Goal: Task Accomplishment & Management: Manage account settings

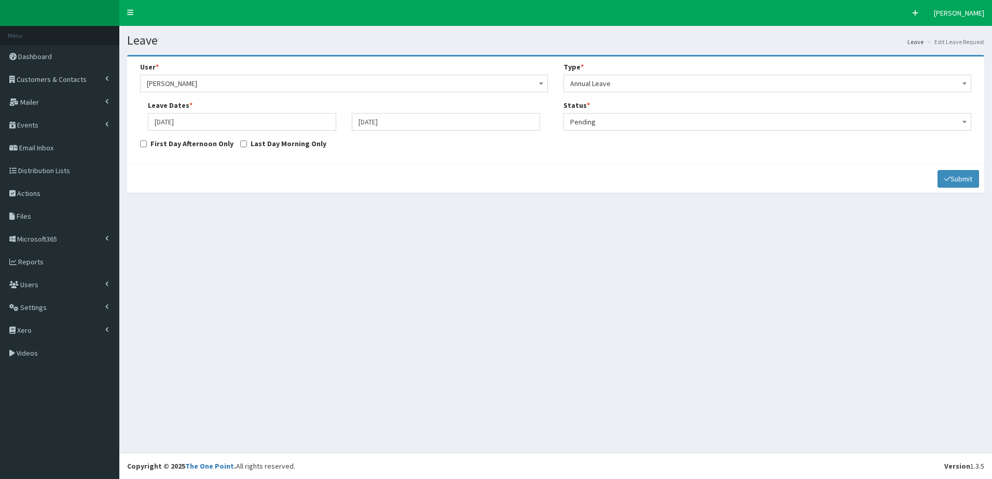
click at [783, 125] on span "Pending" at bounding box center [767, 122] width 394 height 15
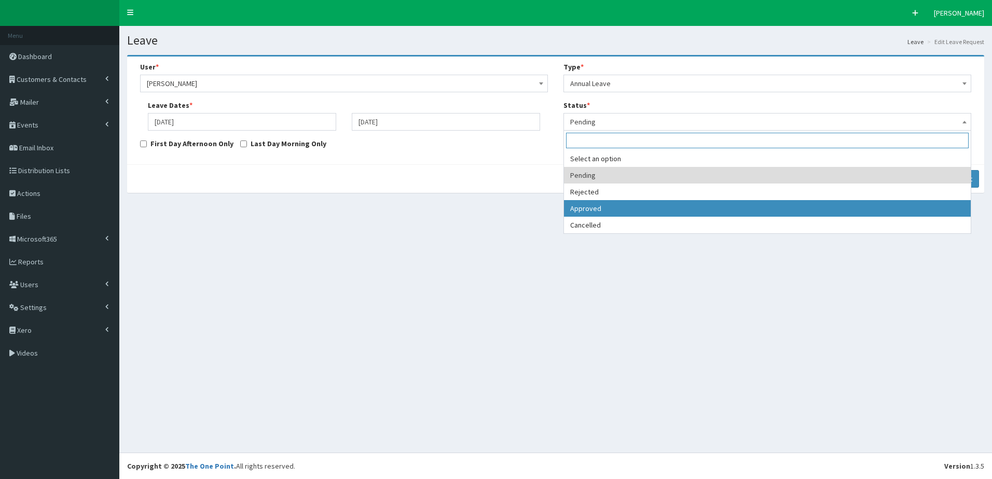
select select "3"
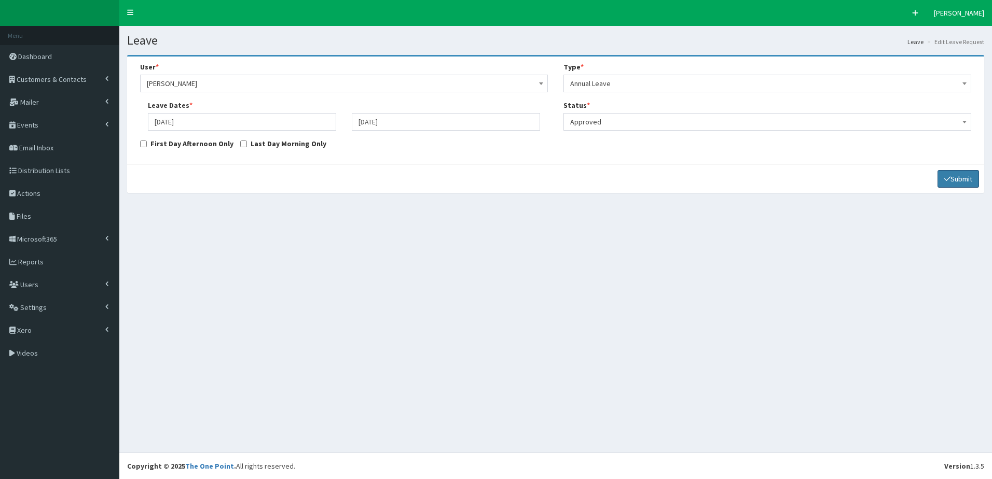
click at [965, 174] on button "Submit" at bounding box center [957, 179] width 41 height 18
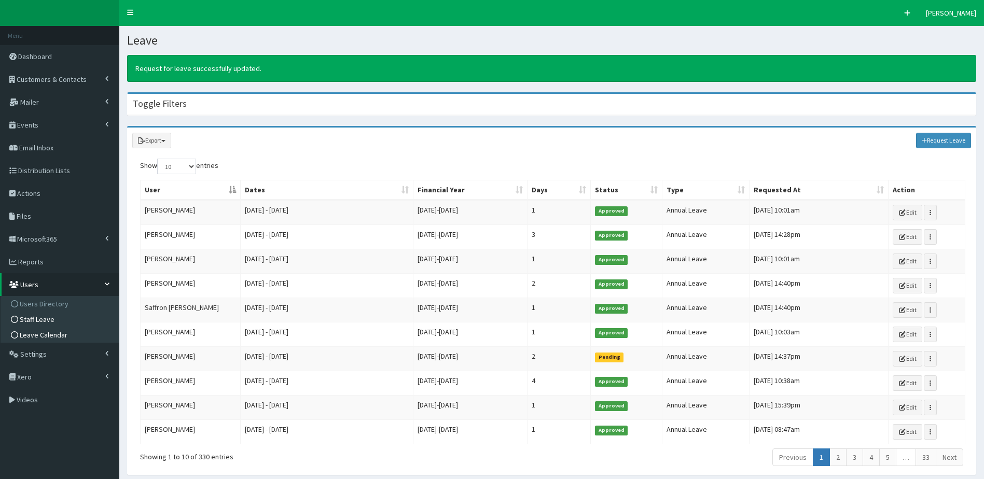
click at [49, 333] on span "Leave Calendar" at bounding box center [44, 334] width 48 height 9
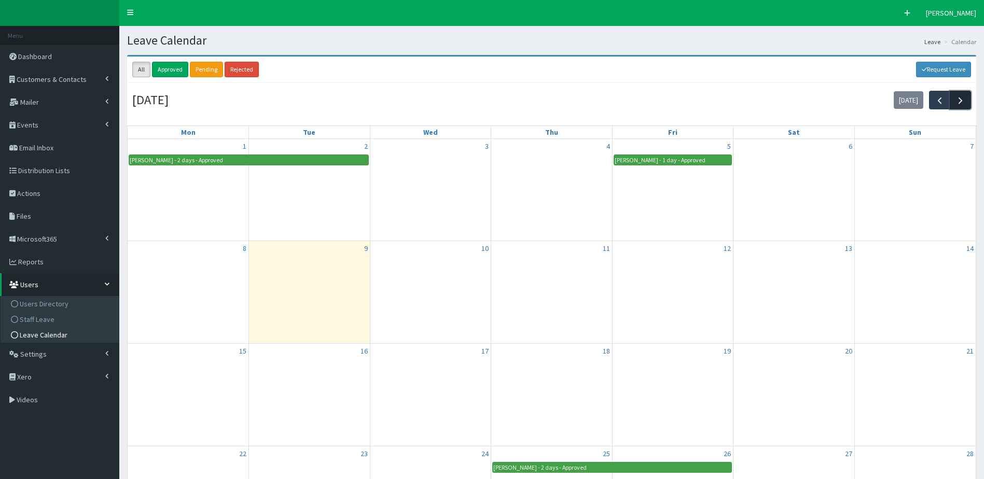
click at [961, 103] on span "button" at bounding box center [960, 100] width 11 height 11
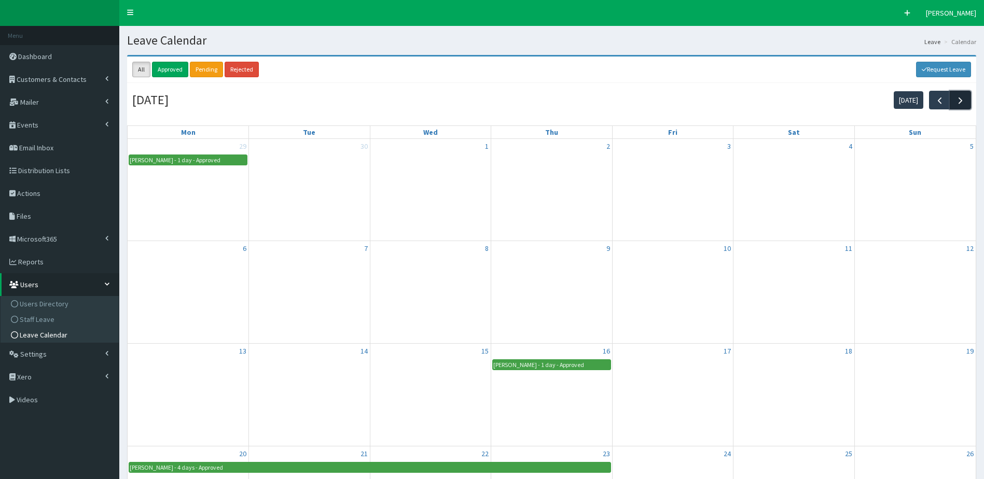
click at [958, 99] on span "button" at bounding box center [960, 100] width 11 height 11
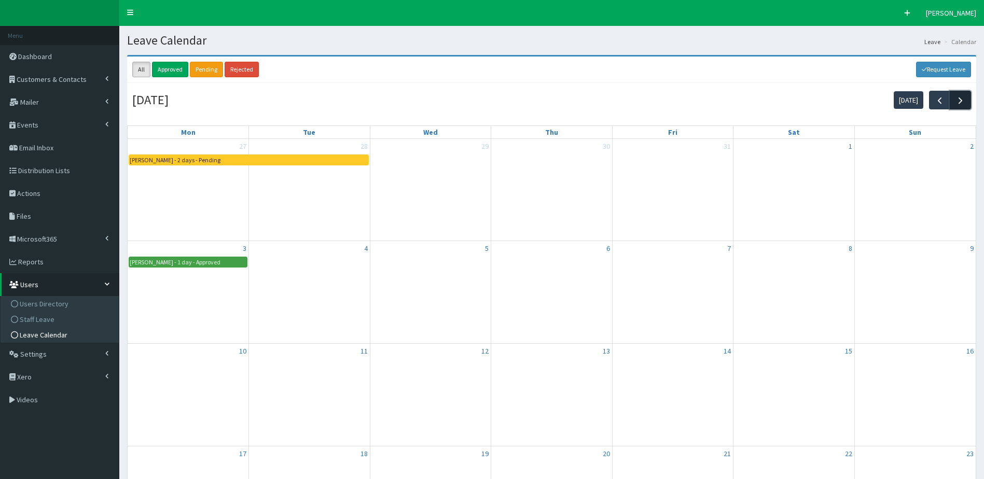
click at [963, 104] on span "button" at bounding box center [960, 100] width 11 height 11
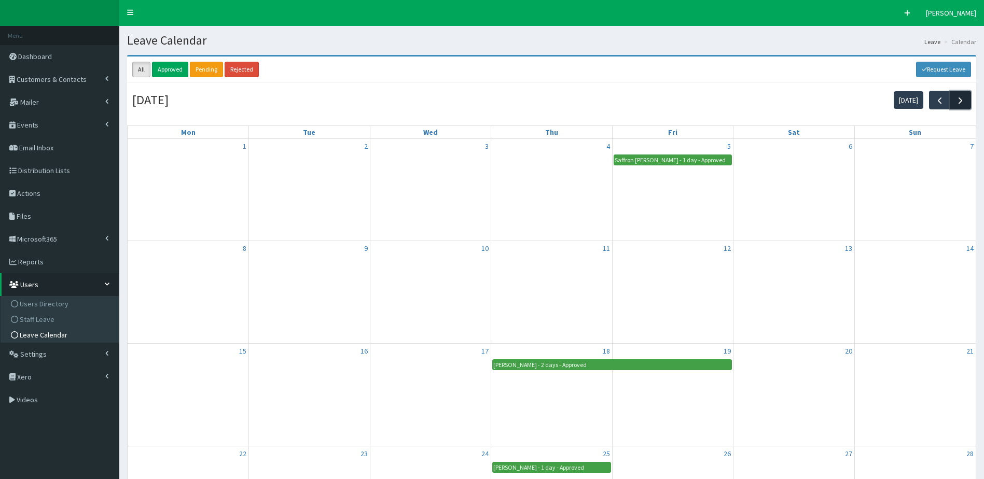
click at [962, 99] on span "button" at bounding box center [960, 100] width 11 height 11
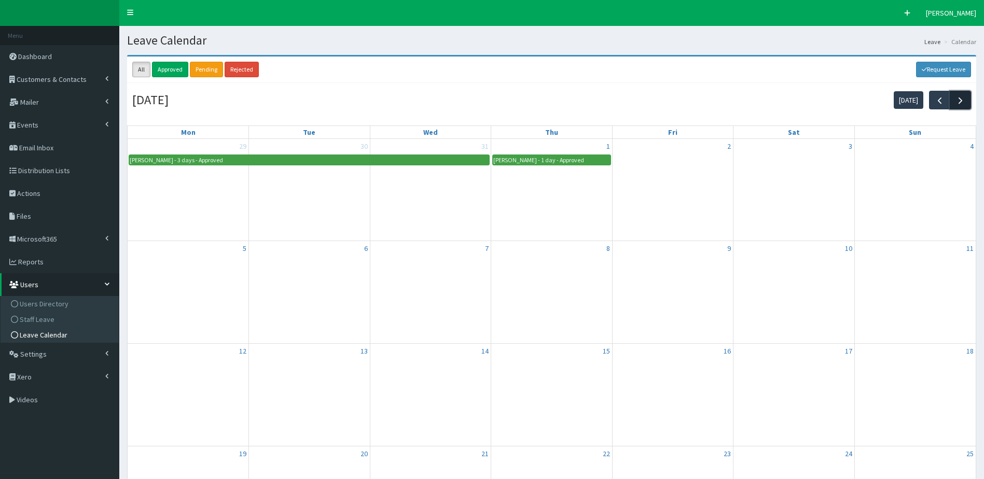
click at [966, 95] on button "button" at bounding box center [960, 100] width 21 height 18
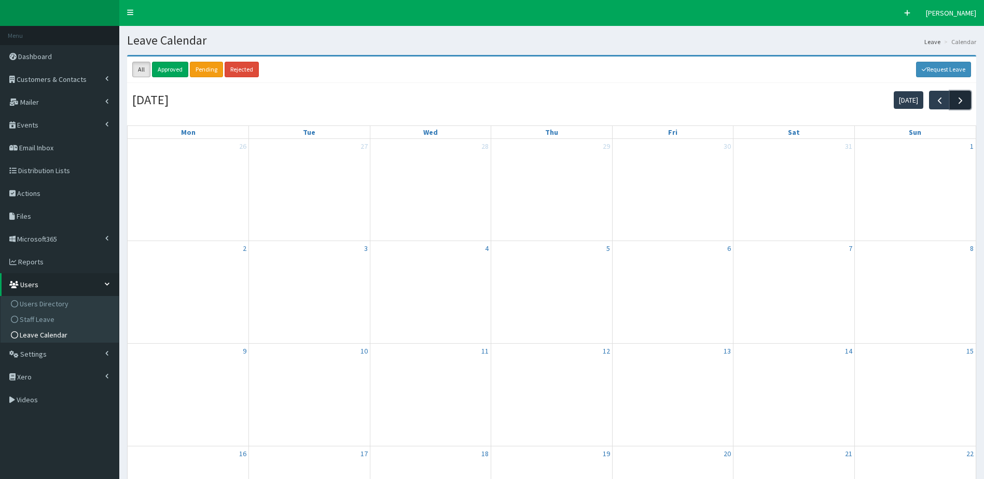
click at [963, 101] on span "button" at bounding box center [960, 100] width 11 height 11
click at [60, 321] on link "Staff Leave" at bounding box center [61, 320] width 116 height 16
